Goal: Task Accomplishment & Management: Manage account settings

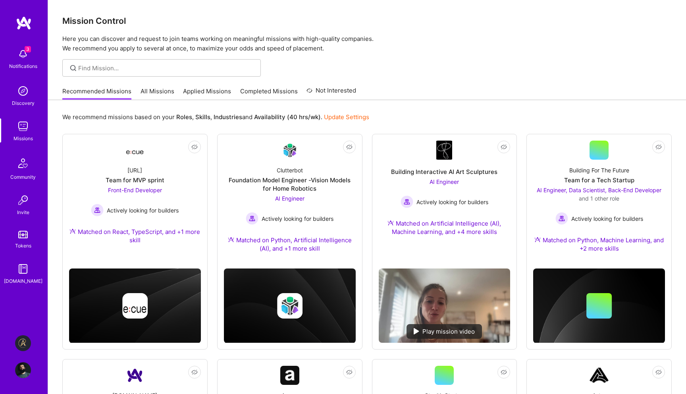
click at [24, 338] on img at bounding box center [23, 343] width 16 height 16
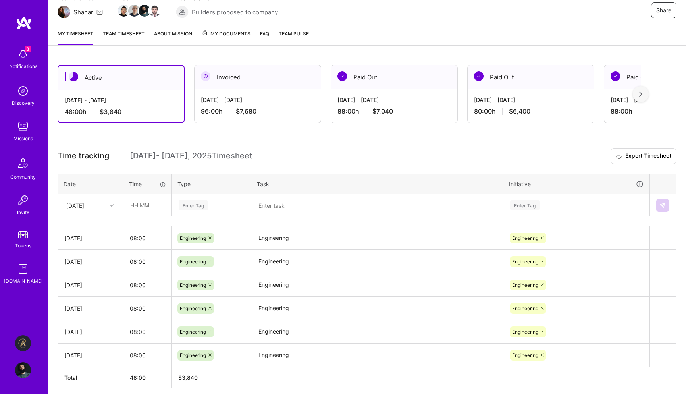
scroll to position [114, 0]
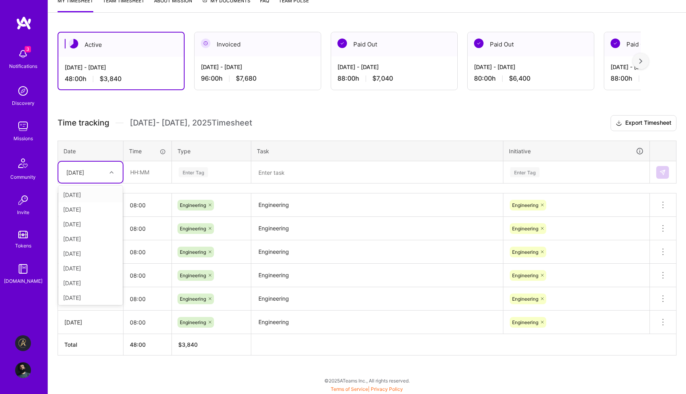
click at [104, 171] on div "Thu, Oct 9" at bounding box center [84, 171] width 44 height 13
click at [136, 171] on input "text" at bounding box center [147, 171] width 47 height 21
click at [101, 171] on div "Thu, Oct 9" at bounding box center [84, 171] width 44 height 13
click at [71, 298] on div "Wed, Oct 8" at bounding box center [90, 297] width 64 height 15
click at [150, 174] on input "text" at bounding box center [147, 171] width 47 height 21
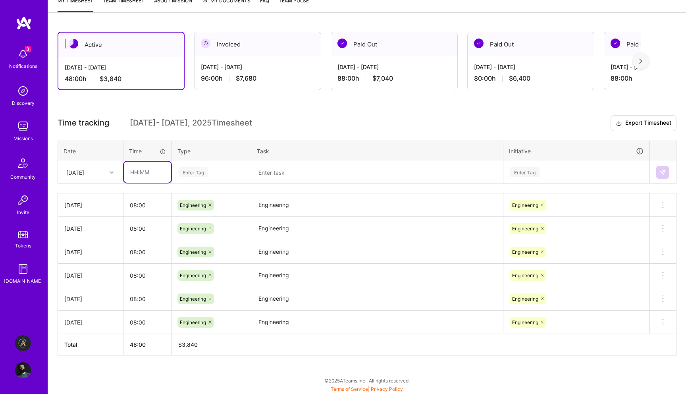
type input "08:00"
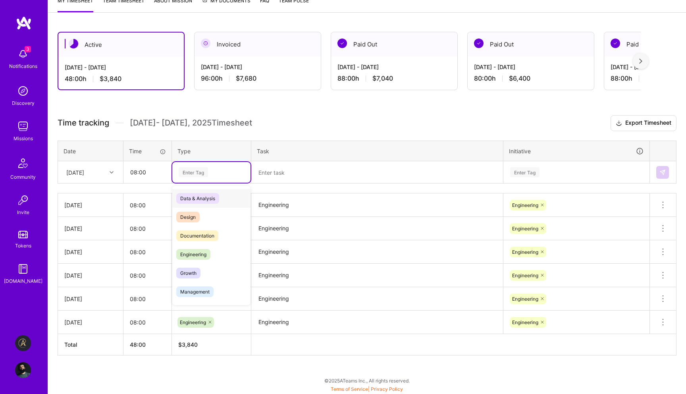
click at [193, 178] on div "Enter Tag" at bounding box center [211, 172] width 78 height 21
click at [192, 256] on span "Engineering" at bounding box center [193, 254] width 34 height 11
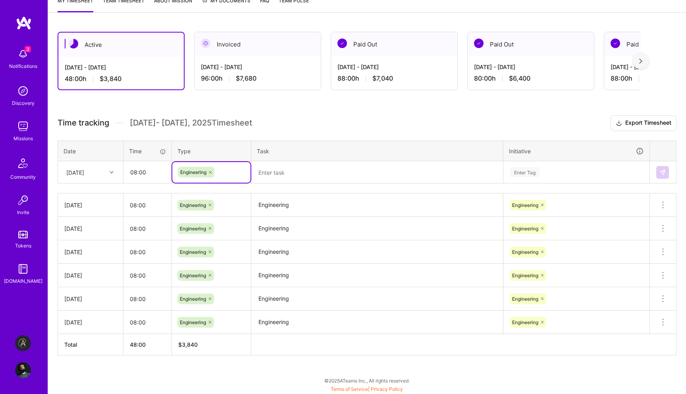
click at [276, 204] on textarea "Engineering" at bounding box center [377, 205] width 250 height 22
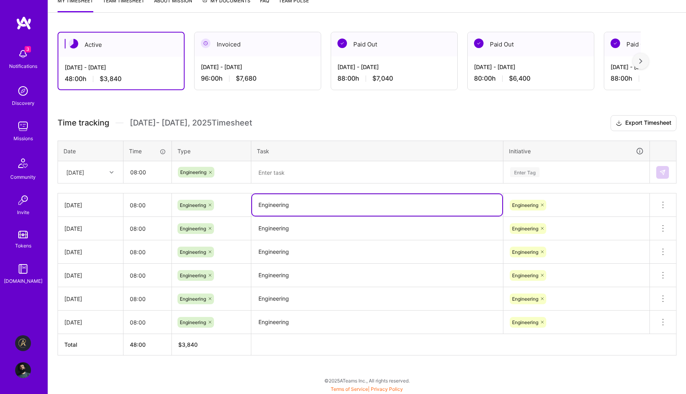
click at [276, 204] on textarea "Engineering" at bounding box center [377, 204] width 250 height 21
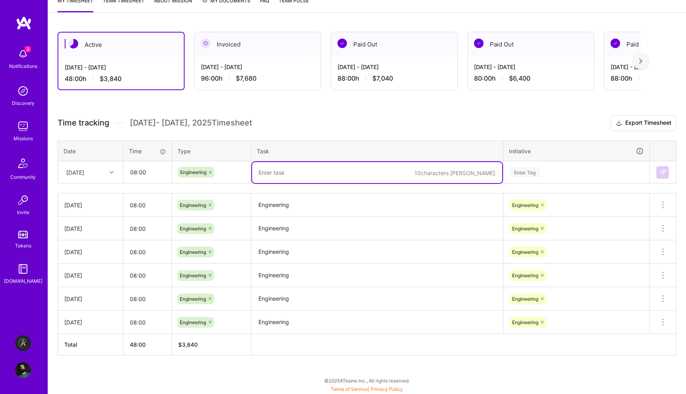
click at [282, 172] on textarea at bounding box center [377, 172] width 250 height 21
paste textarea "Engineering"
type textarea "Engineering"
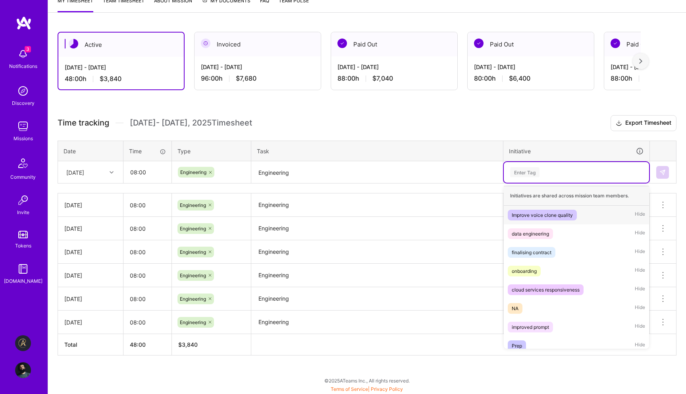
click at [551, 175] on div "Enter Tag" at bounding box center [576, 172] width 134 height 10
paste input "Engineering"
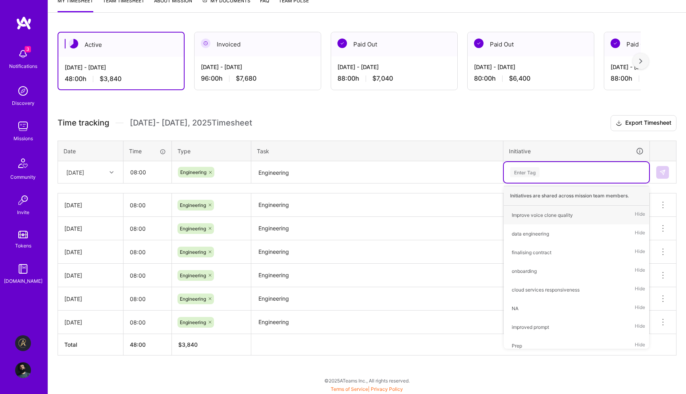
type input "Engineering"
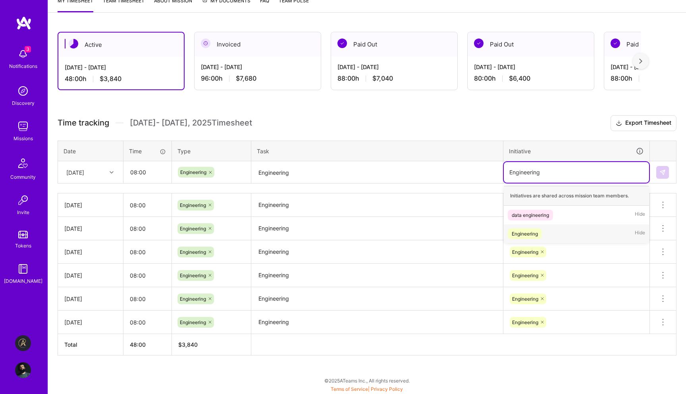
click at [536, 235] on div "Engineering" at bounding box center [524, 233] width 26 height 8
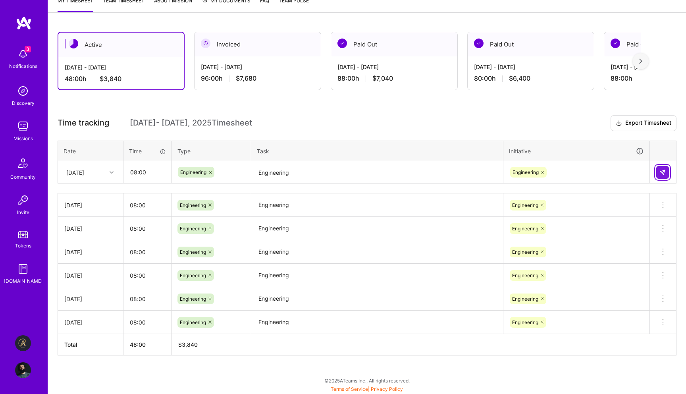
click at [662, 166] on button at bounding box center [662, 172] width 13 height 13
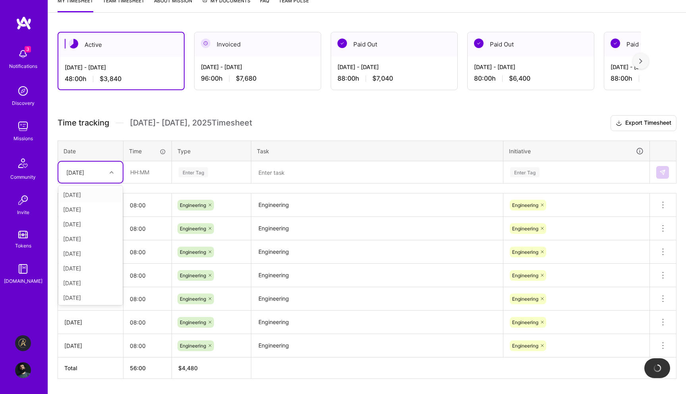
click at [109, 177] on div at bounding box center [112, 171] width 12 height 13
click at [88, 293] on div "Thu, Oct 9" at bounding box center [90, 297] width 64 height 15
click at [153, 173] on input "text" at bounding box center [147, 171] width 47 height 21
type input "08:00"
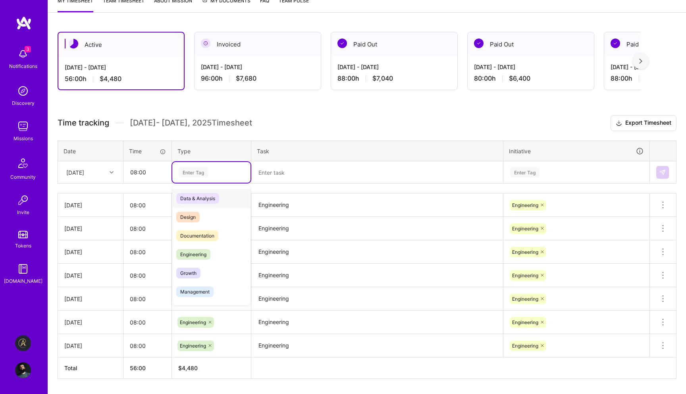
click at [201, 173] on div "Enter Tag" at bounding box center [193, 172] width 29 height 12
click at [196, 259] on div "Engineering" at bounding box center [211, 254] width 78 height 19
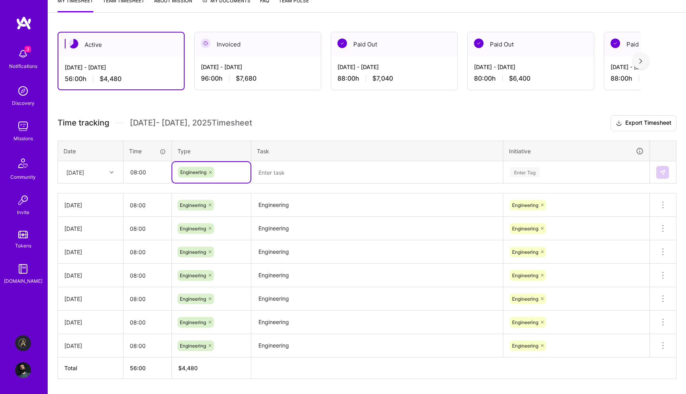
click at [275, 176] on textarea at bounding box center [377, 172] width 250 height 21
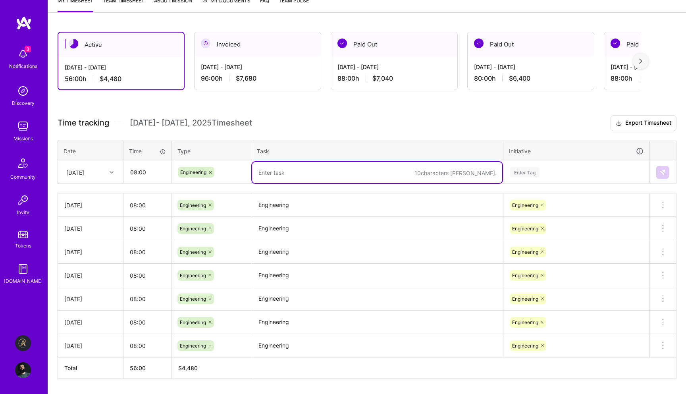
paste textarea "Engineering"
type textarea "Engineering"
click at [529, 171] on div "Enter Tag" at bounding box center [524, 172] width 29 height 12
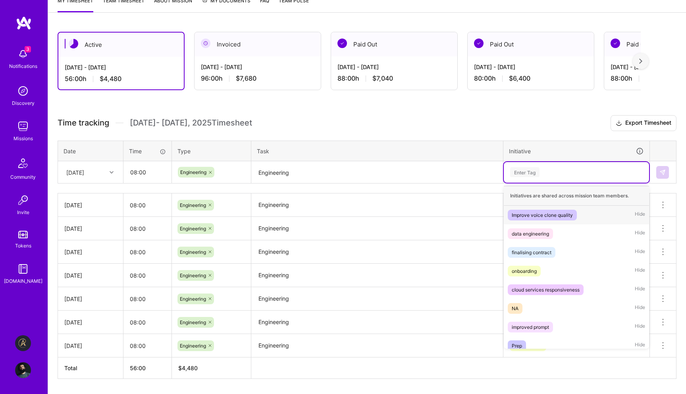
paste input "Engineering"
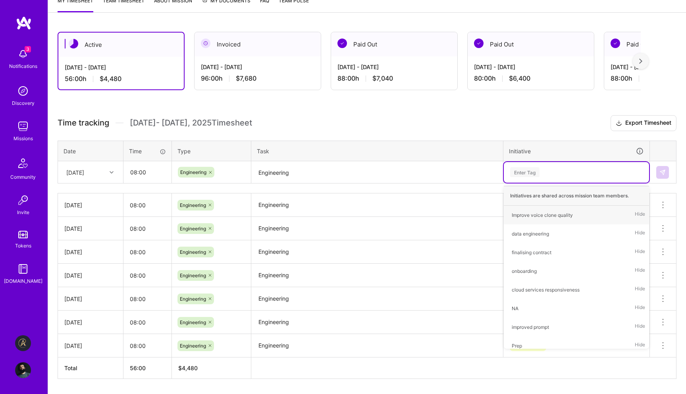
type input "Engineering"
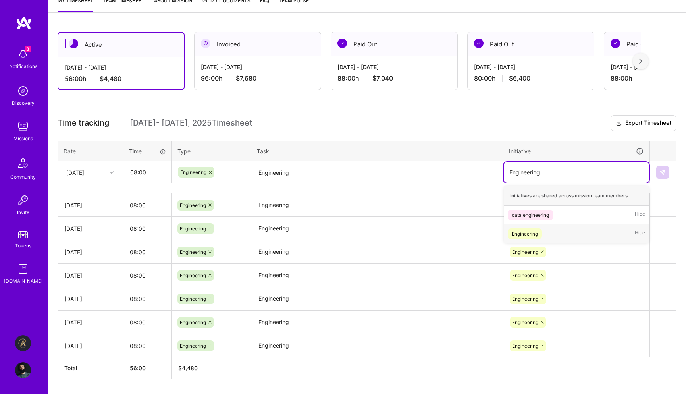
click at [570, 230] on div "Engineering Hide" at bounding box center [575, 233] width 145 height 19
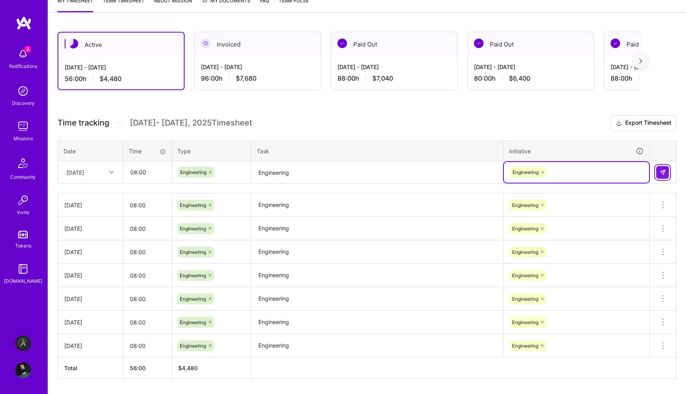
click at [663, 167] on button at bounding box center [662, 172] width 13 height 13
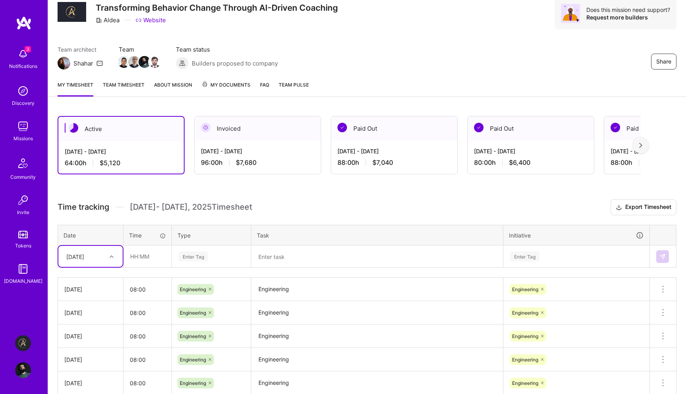
scroll to position [0, 0]
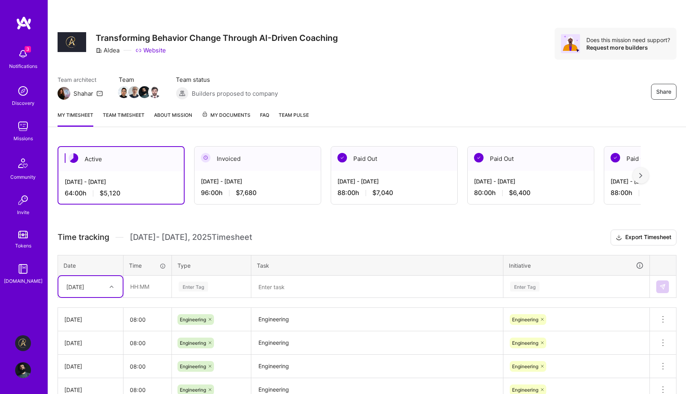
click at [21, 371] on img at bounding box center [23, 370] width 16 height 16
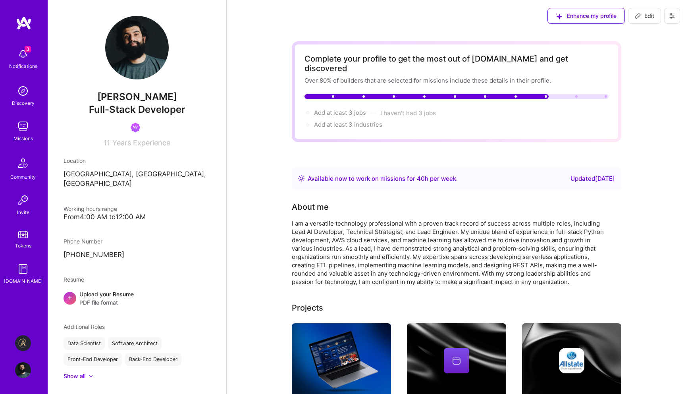
click at [672, 17] on icon at bounding box center [672, 16] width 6 height 6
click at [645, 75] on button "Log Out" at bounding box center [650, 74] width 60 height 20
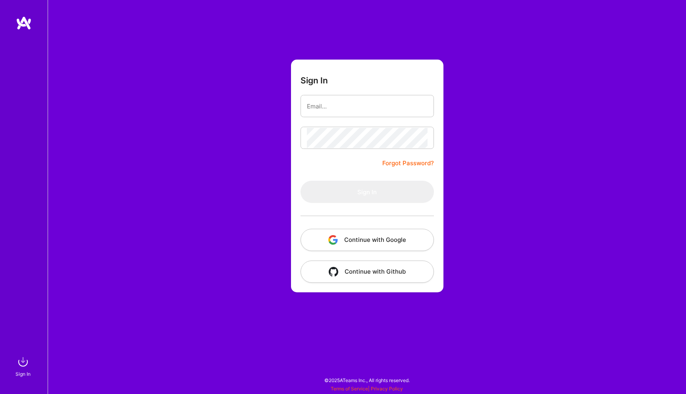
type input "a"
type input "[EMAIL_ADDRESS][DOMAIN_NAME]"
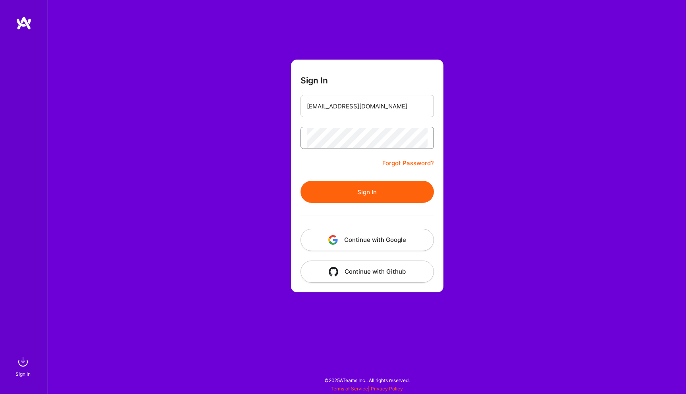
click at [300, 181] on button "Sign In" at bounding box center [366, 192] width 133 height 22
